Goal: Find specific page/section: Find specific page/section

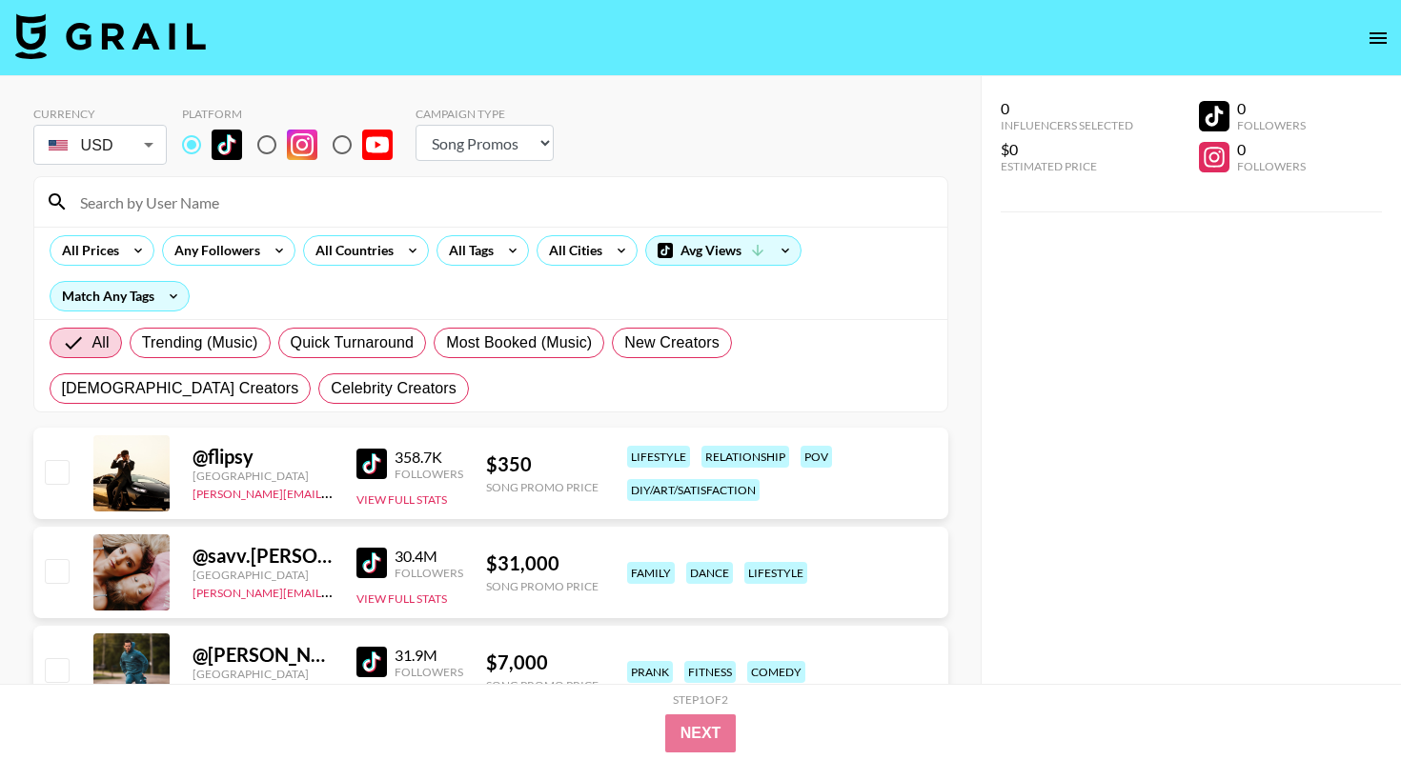
select select "Song"
click at [475, 261] on div "All Tags" at bounding box center [467, 250] width 60 height 29
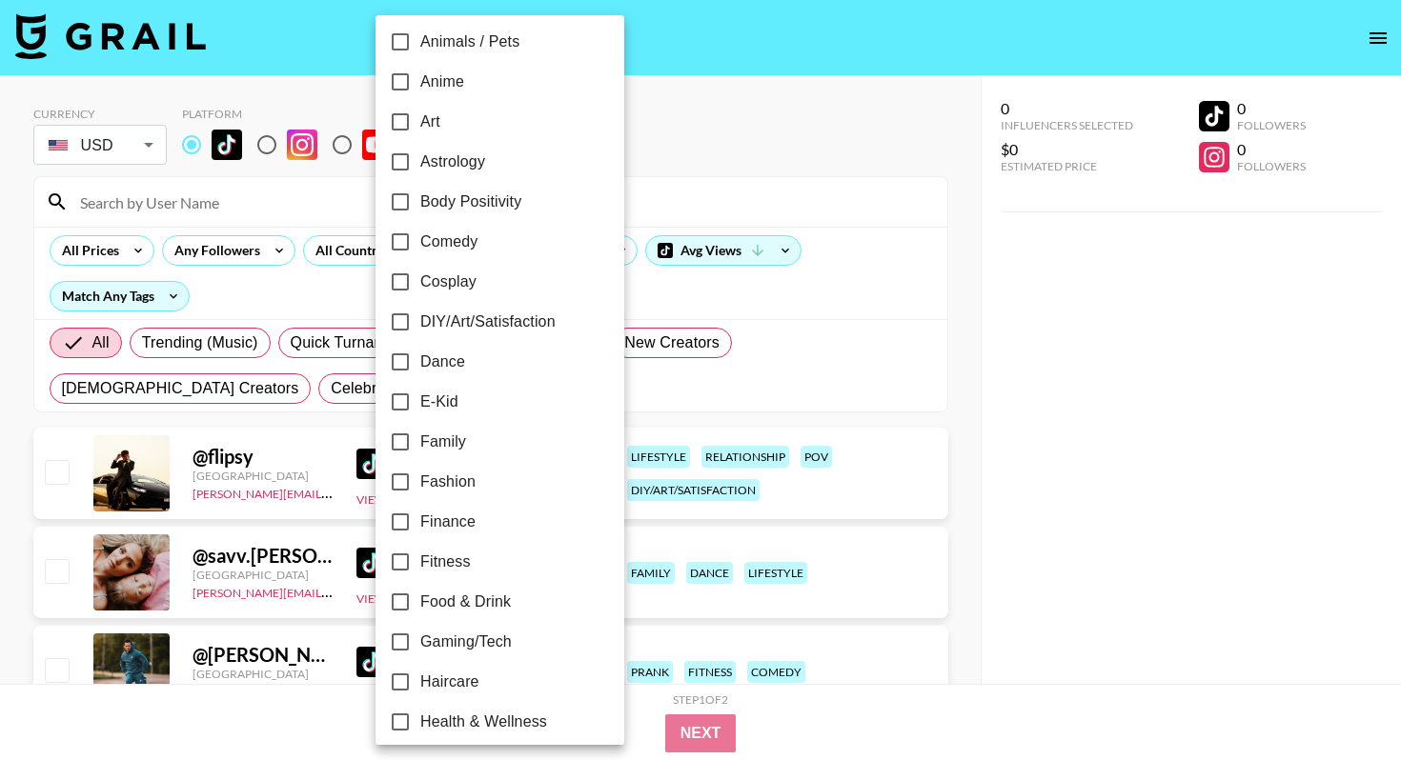
scroll to position [170, 0]
click at [435, 376] on label "Dance" at bounding box center [486, 361] width 213 height 40
click at [420, 376] on input "Dance" at bounding box center [400, 361] width 40 height 40
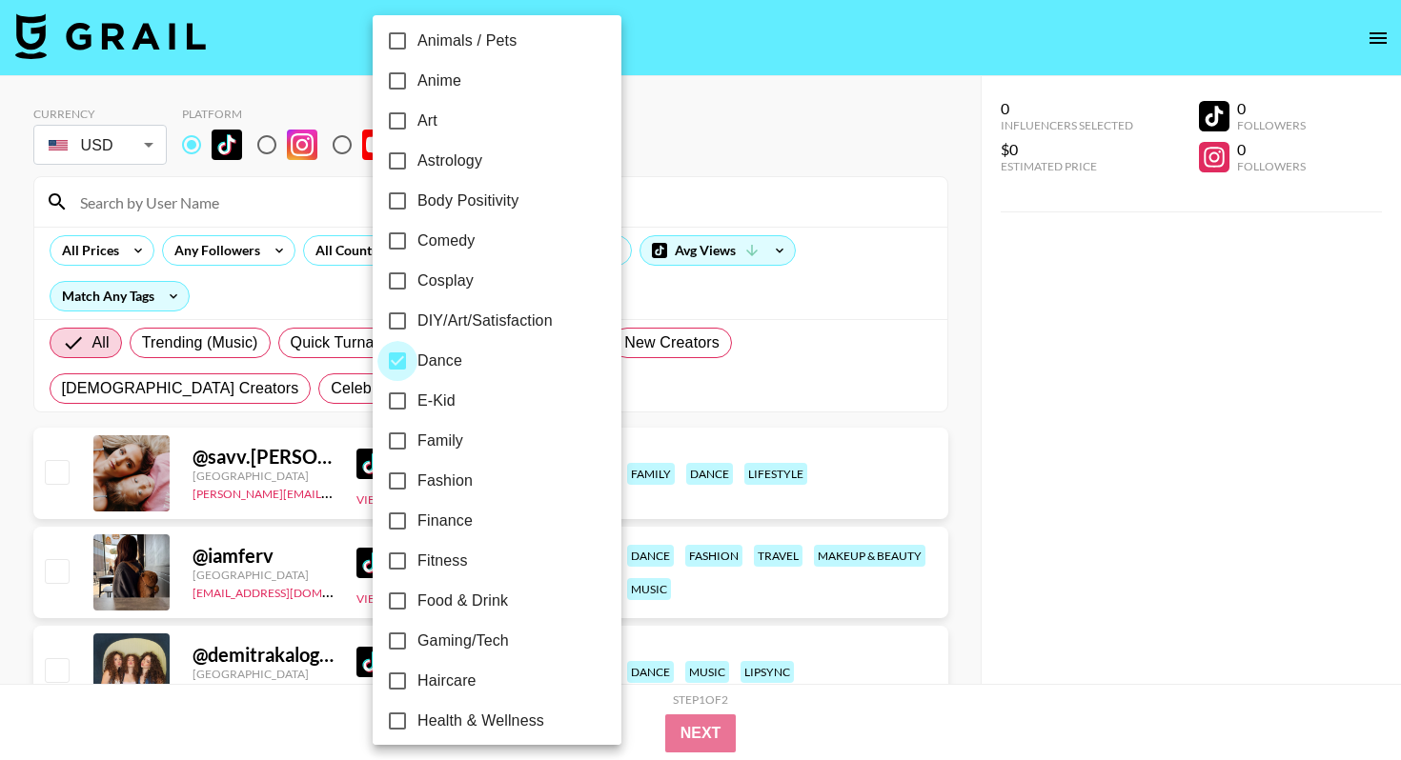
click at [409, 367] on input "Dance" at bounding box center [397, 361] width 40 height 40
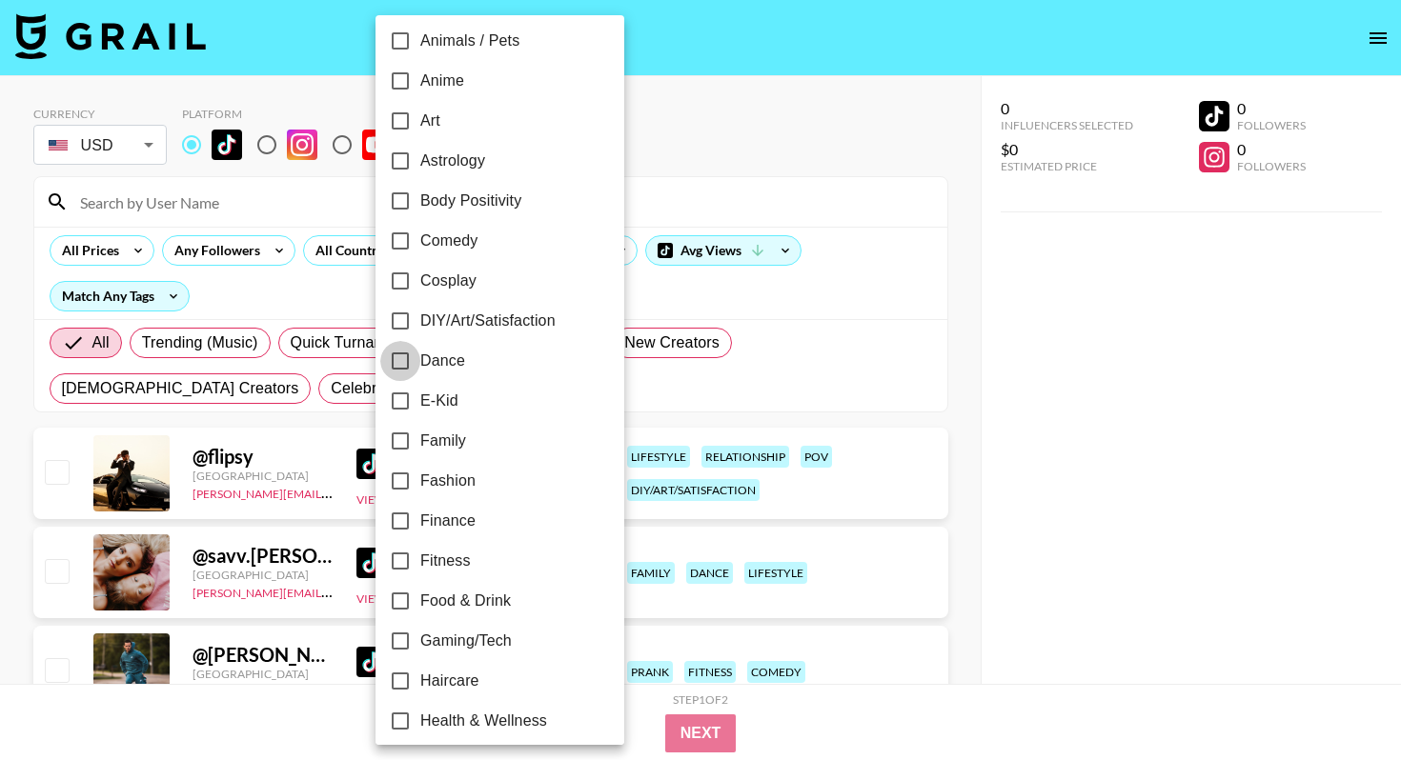
click at [409, 367] on input "Dance" at bounding box center [400, 361] width 40 height 40
checkbox input "true"
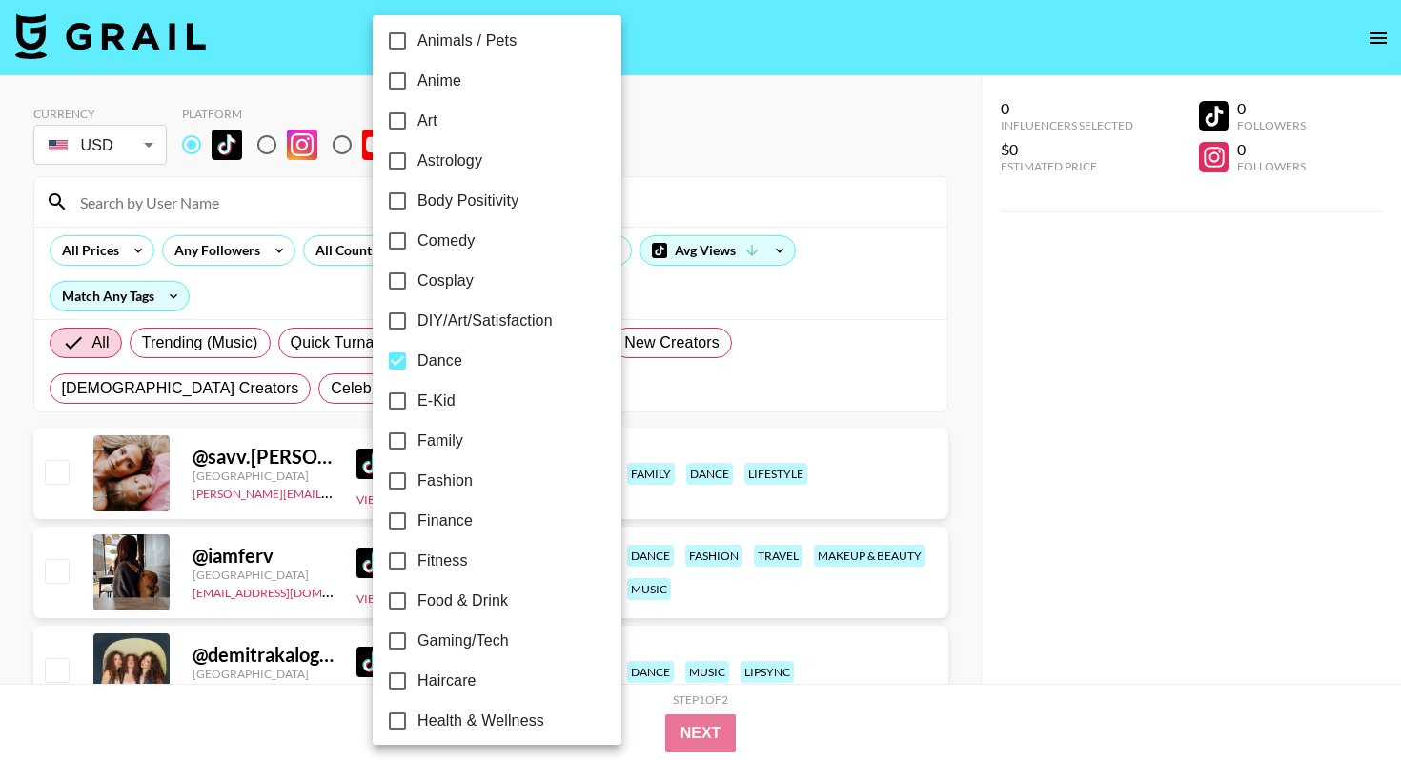
click at [282, 186] on div at bounding box center [700, 380] width 1401 height 760
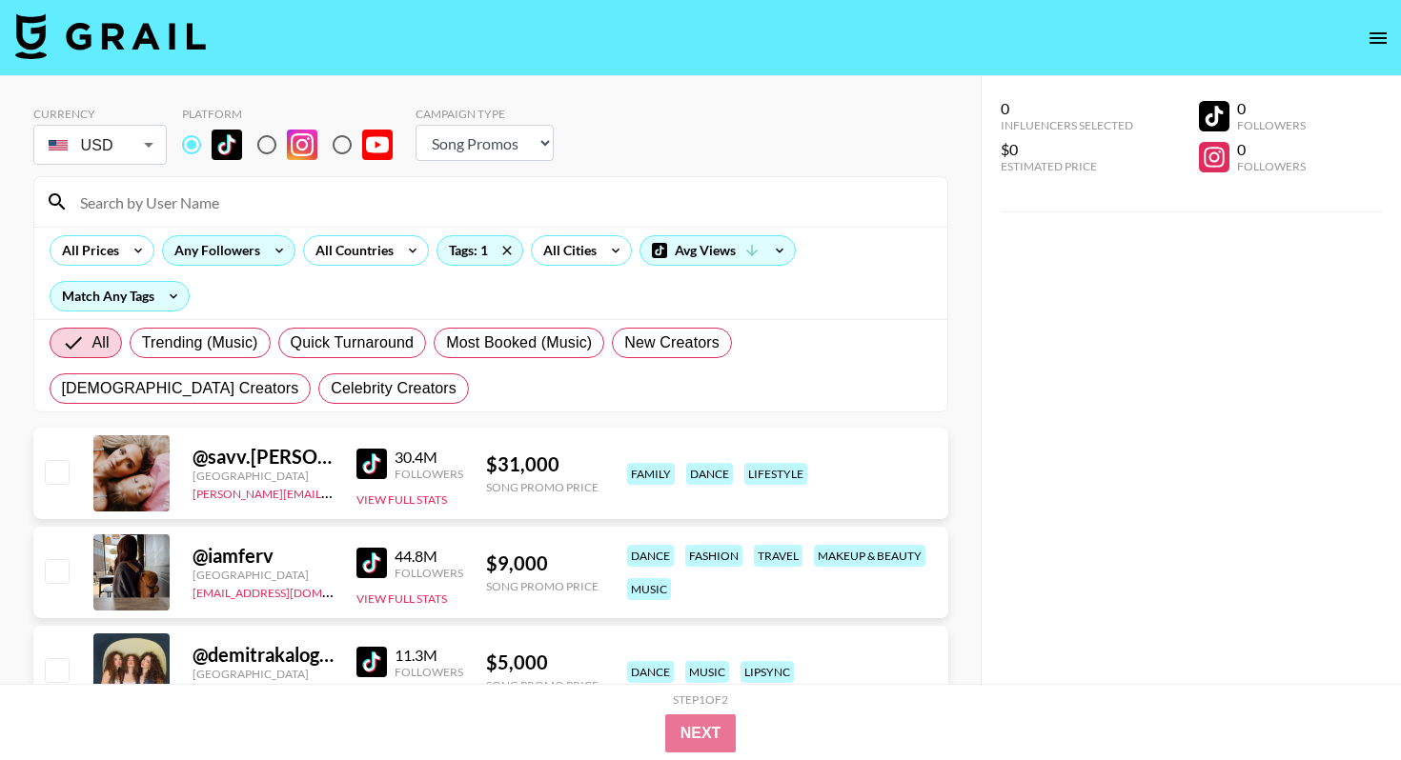
click at [264, 253] on icon at bounding box center [279, 250] width 30 height 29
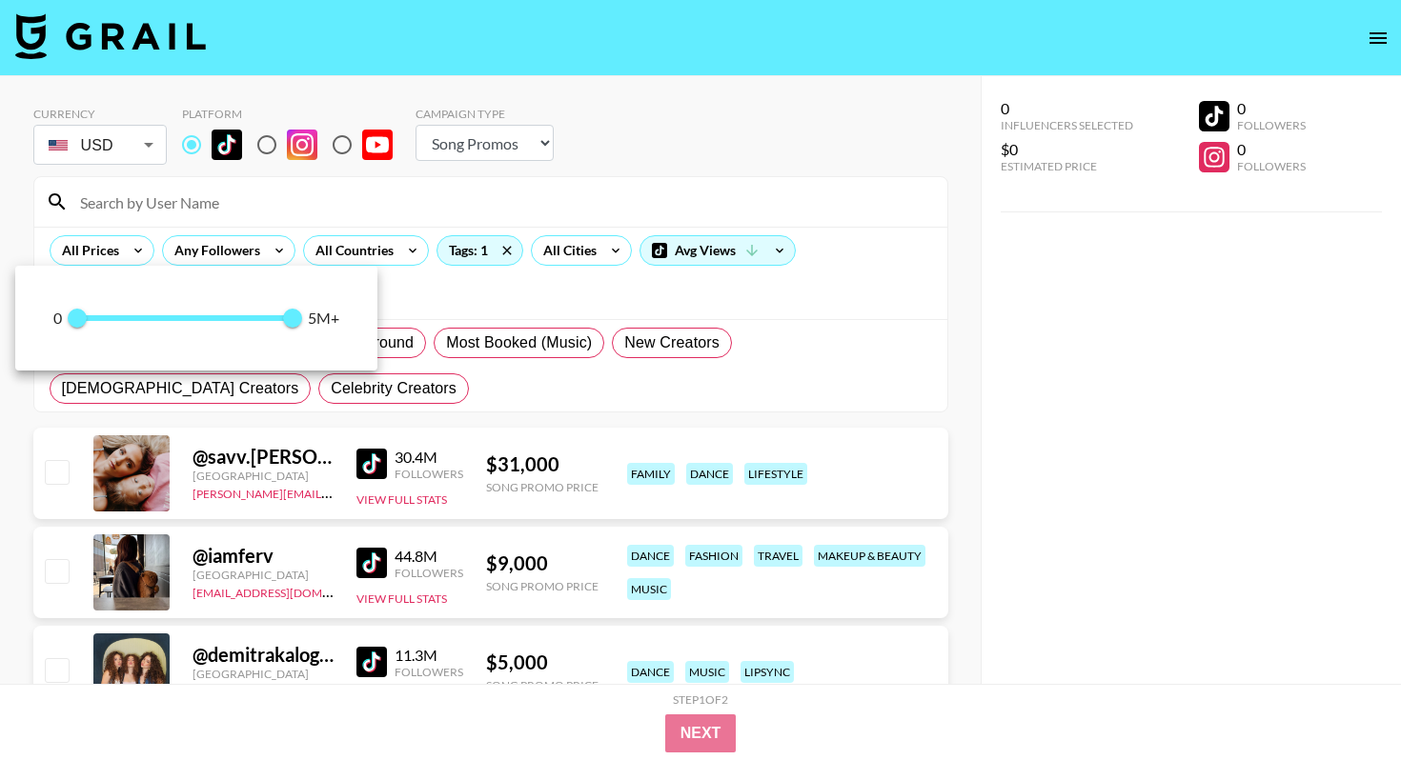
click at [120, 254] on div at bounding box center [700, 380] width 1401 height 760
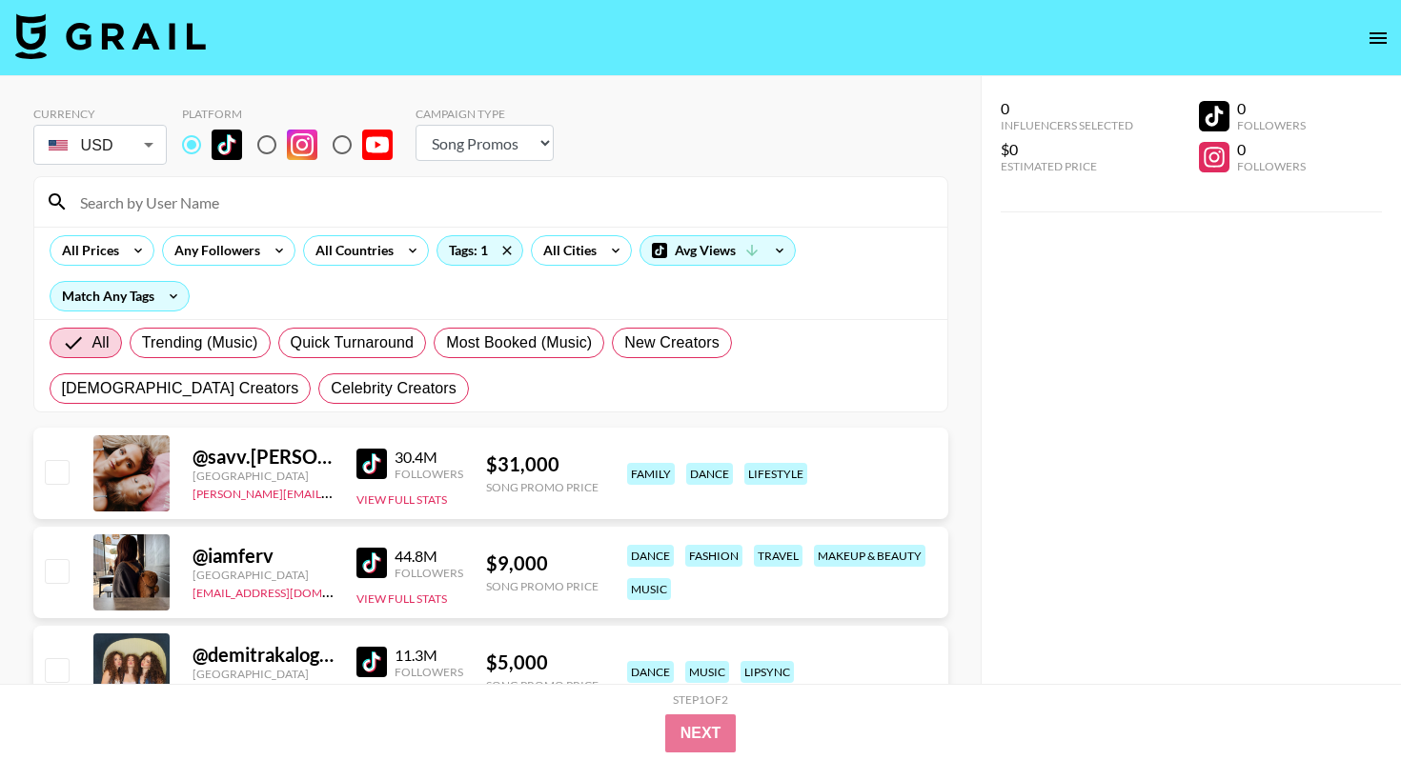
click at [120, 254] on div "All Prices" at bounding box center [102, 250] width 105 height 30
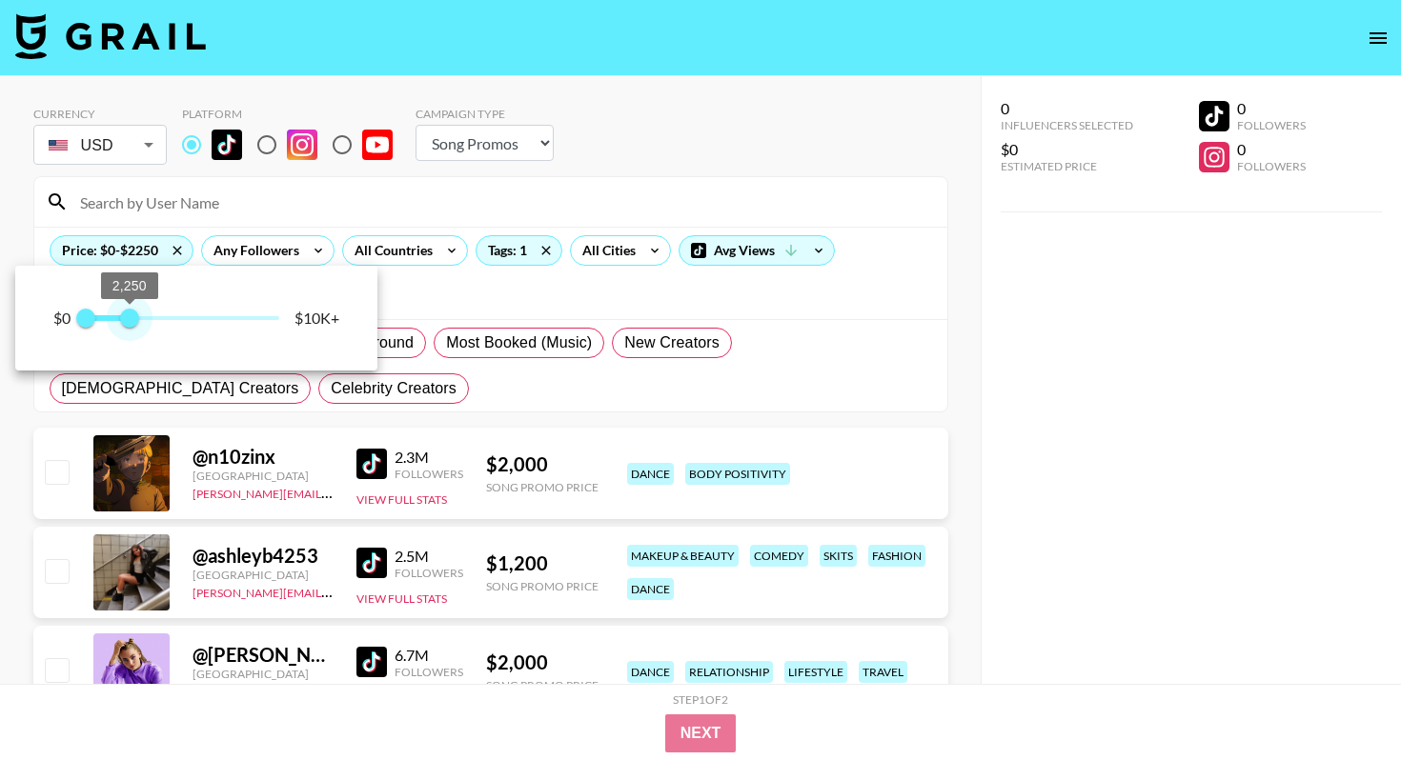
type input "1750"
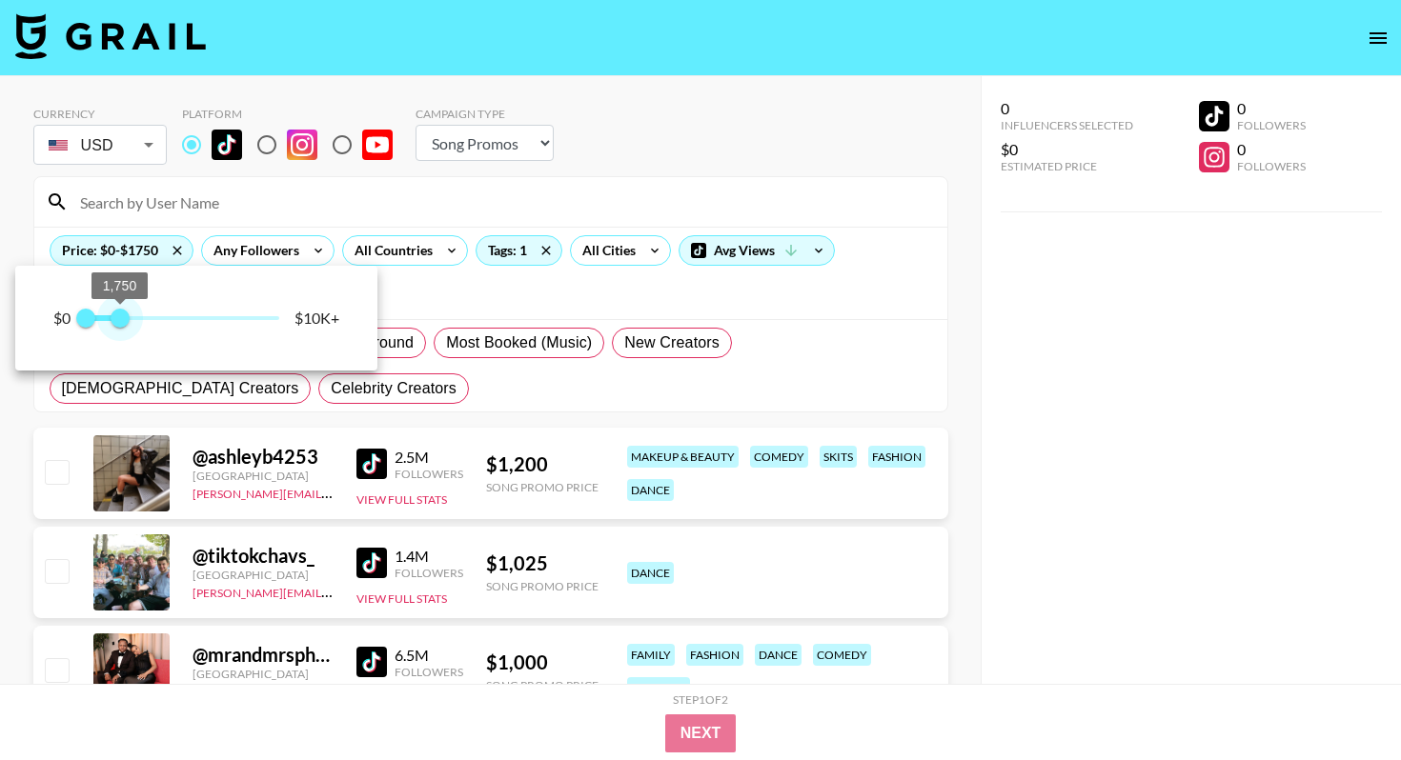
drag, startPoint x: 285, startPoint y: 325, endPoint x: 119, endPoint y: 325, distance: 165.8
click at [119, 325] on span "1,750" at bounding box center [120, 318] width 19 height 19
click at [1045, 358] on div at bounding box center [700, 380] width 1401 height 760
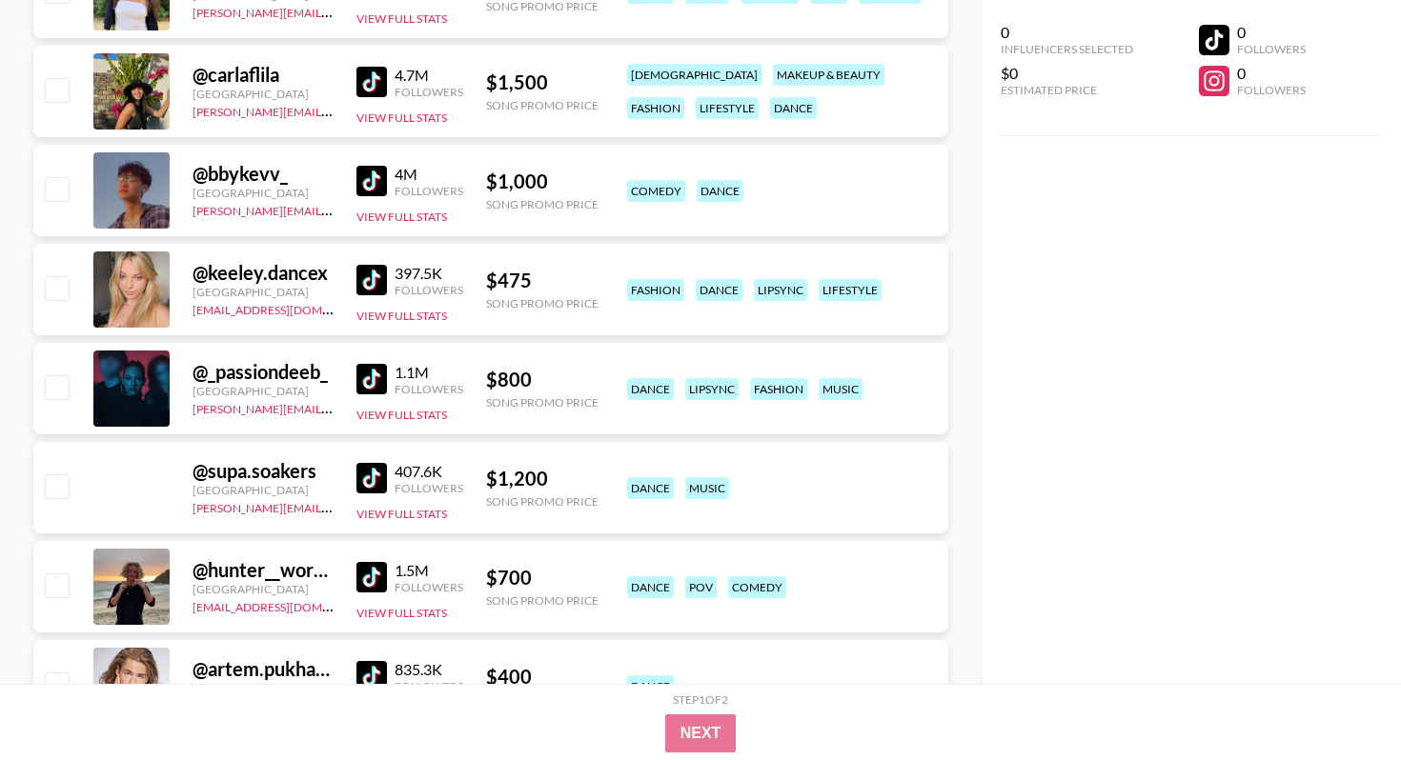
scroll to position [6133, 0]
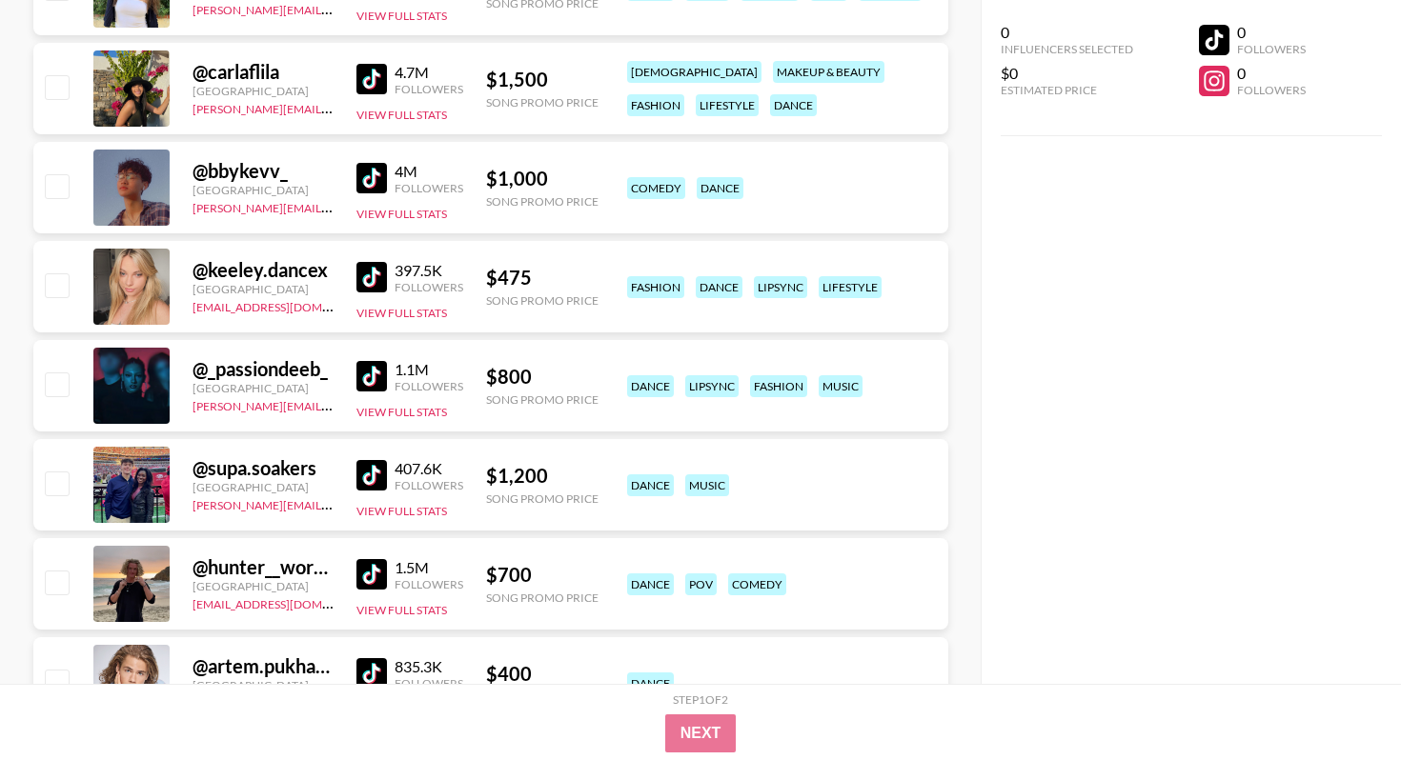
click at [361, 377] on img at bounding box center [371, 376] width 30 height 30
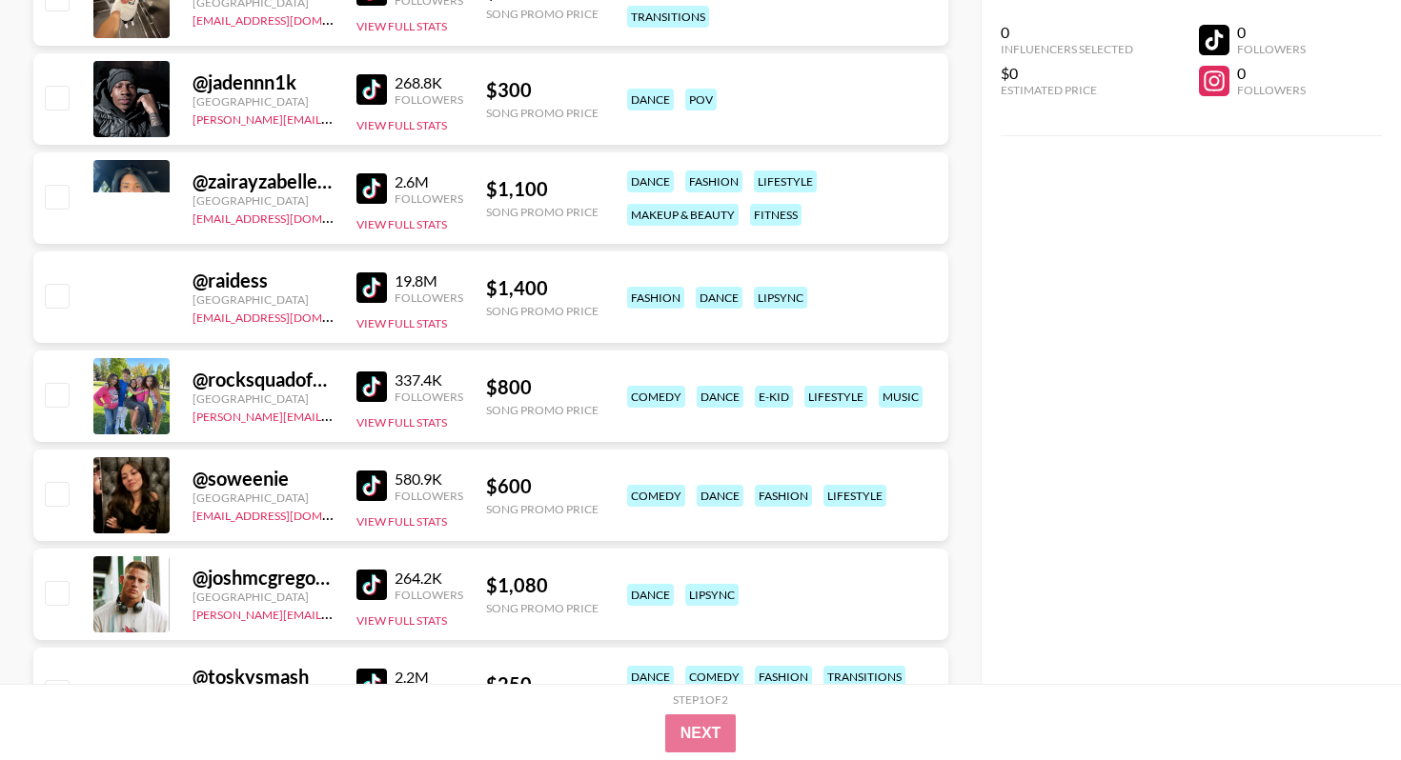
scroll to position [16436, 0]
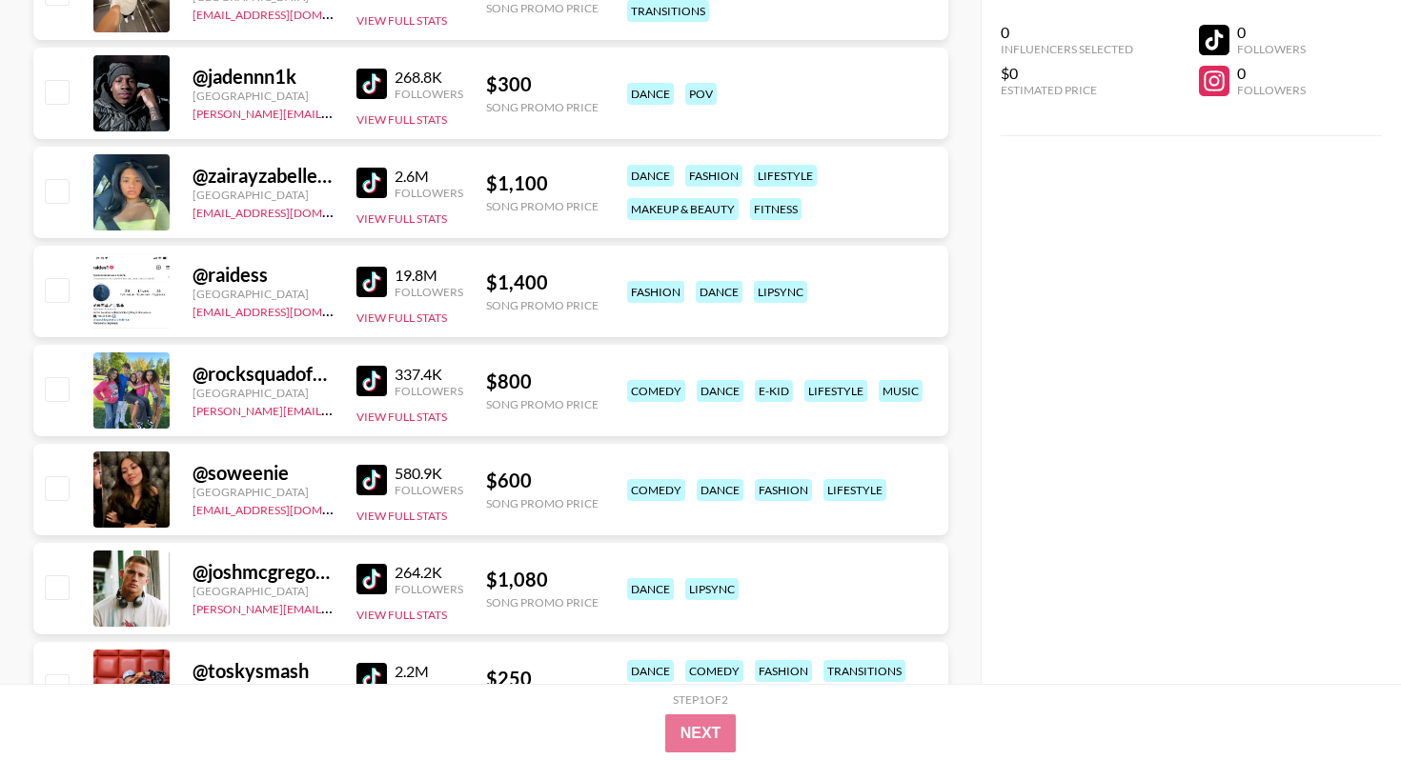
click at [370, 387] on img at bounding box center [371, 381] width 30 height 30
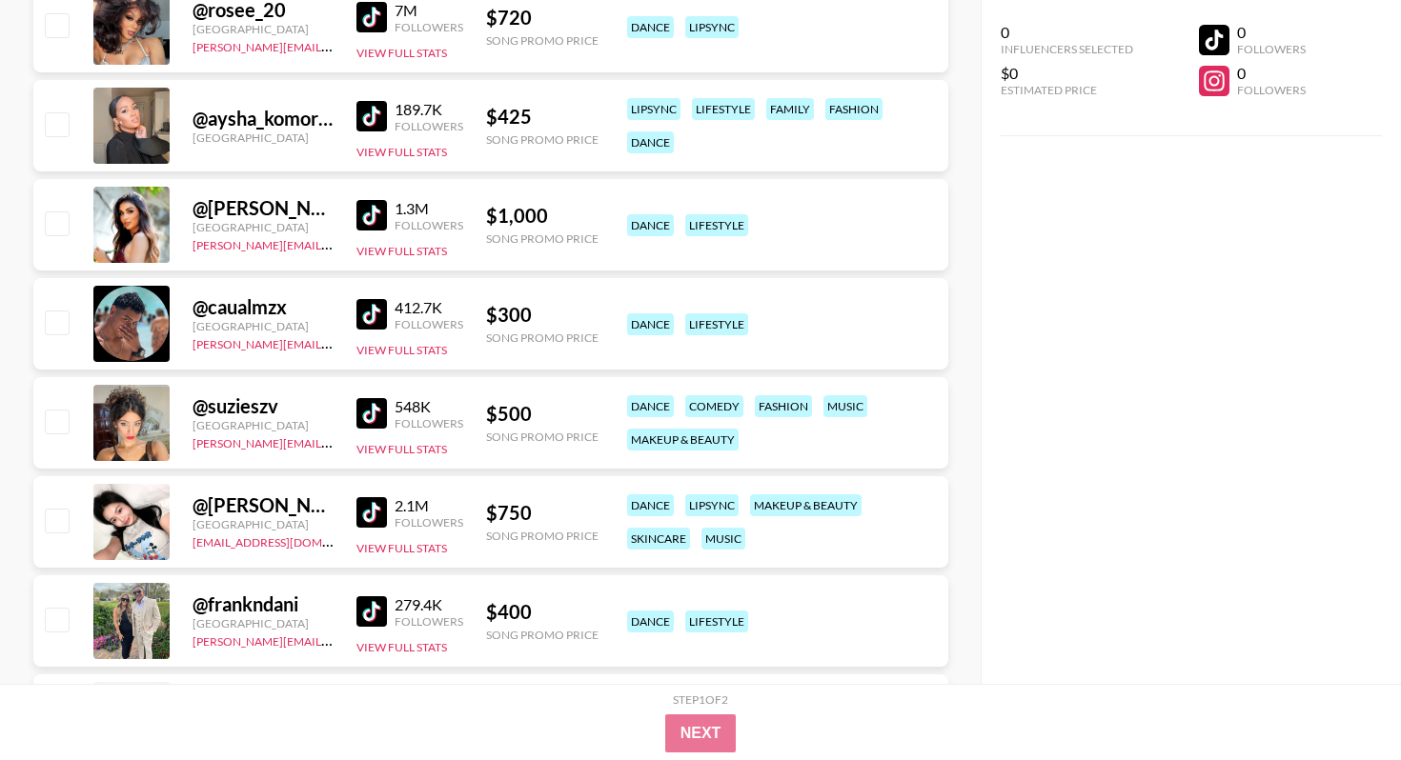
scroll to position [29487, 0]
